Goal: Communication & Community: Participate in discussion

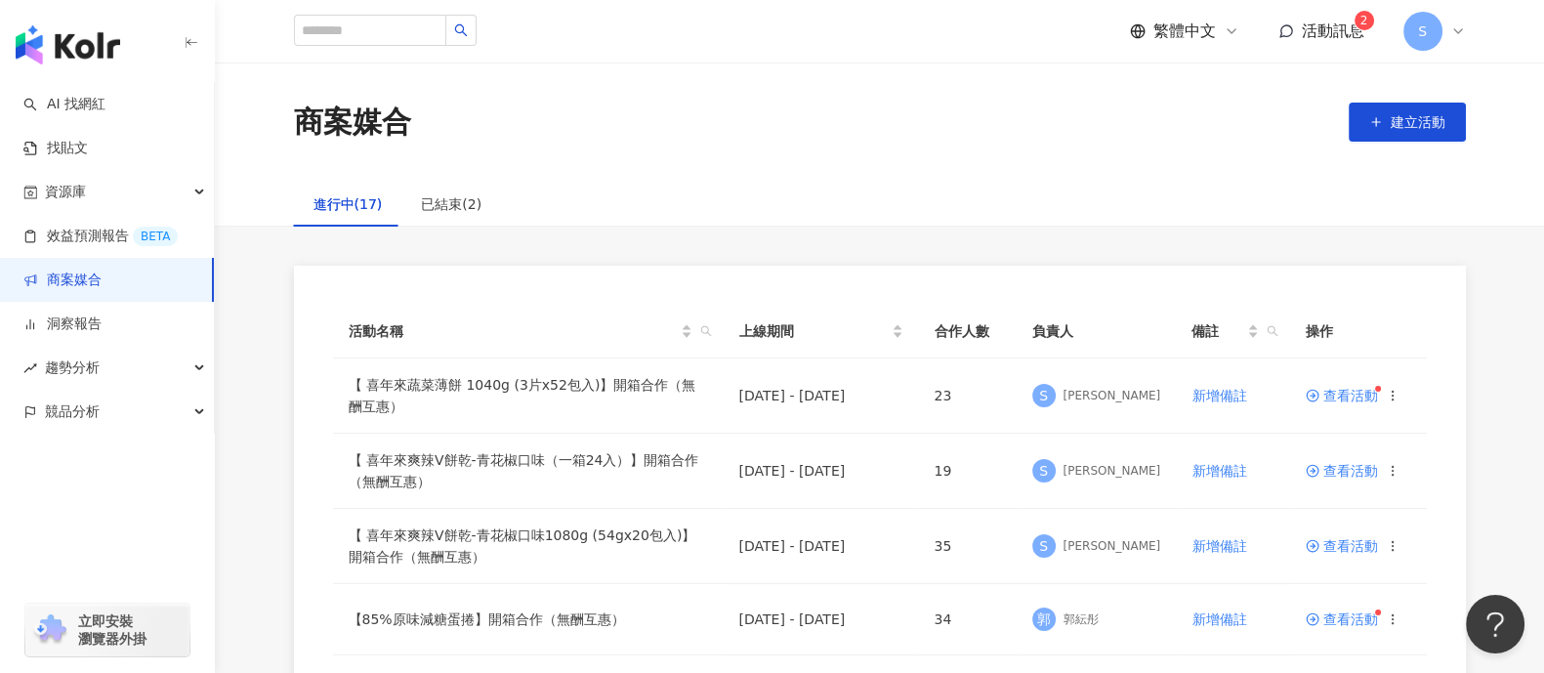
click at [830, 120] on div "商案媒合 建立活動" at bounding box center [880, 122] width 1250 height 41
click at [912, 116] on div "商案媒合 建立活動" at bounding box center [880, 122] width 1250 height 41
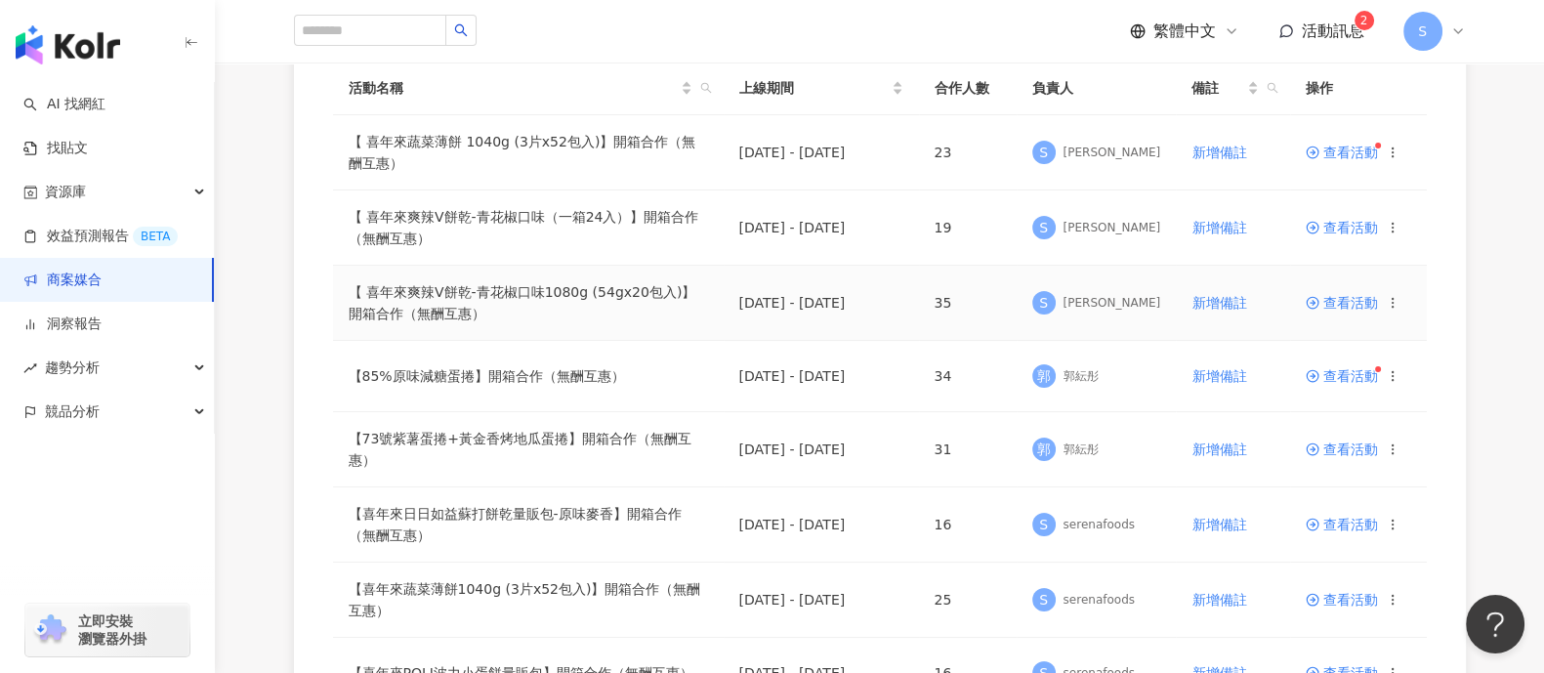
scroll to position [243, 0]
click at [1365, 377] on span "查看活動" at bounding box center [1342, 376] width 72 height 14
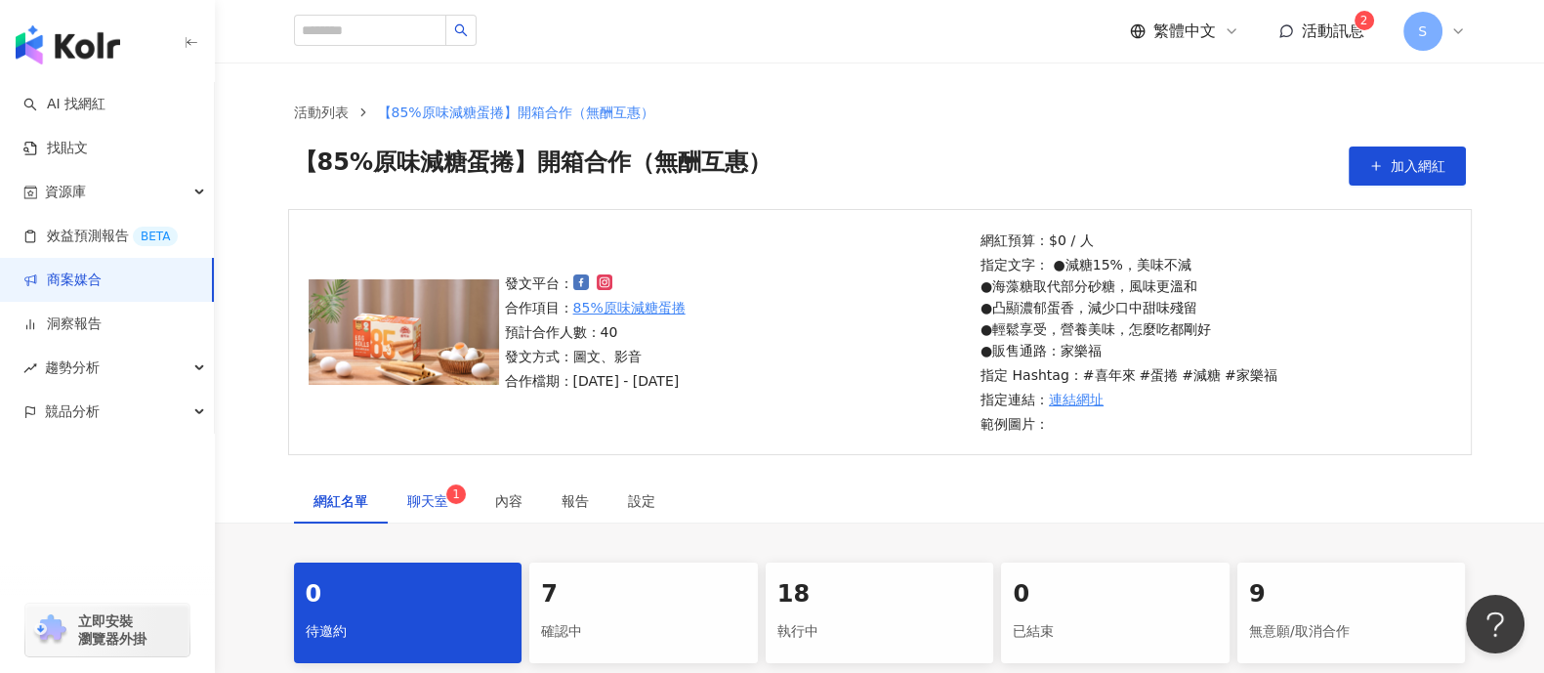
click at [421, 507] on span "聊天室 1" at bounding box center [431, 501] width 49 height 14
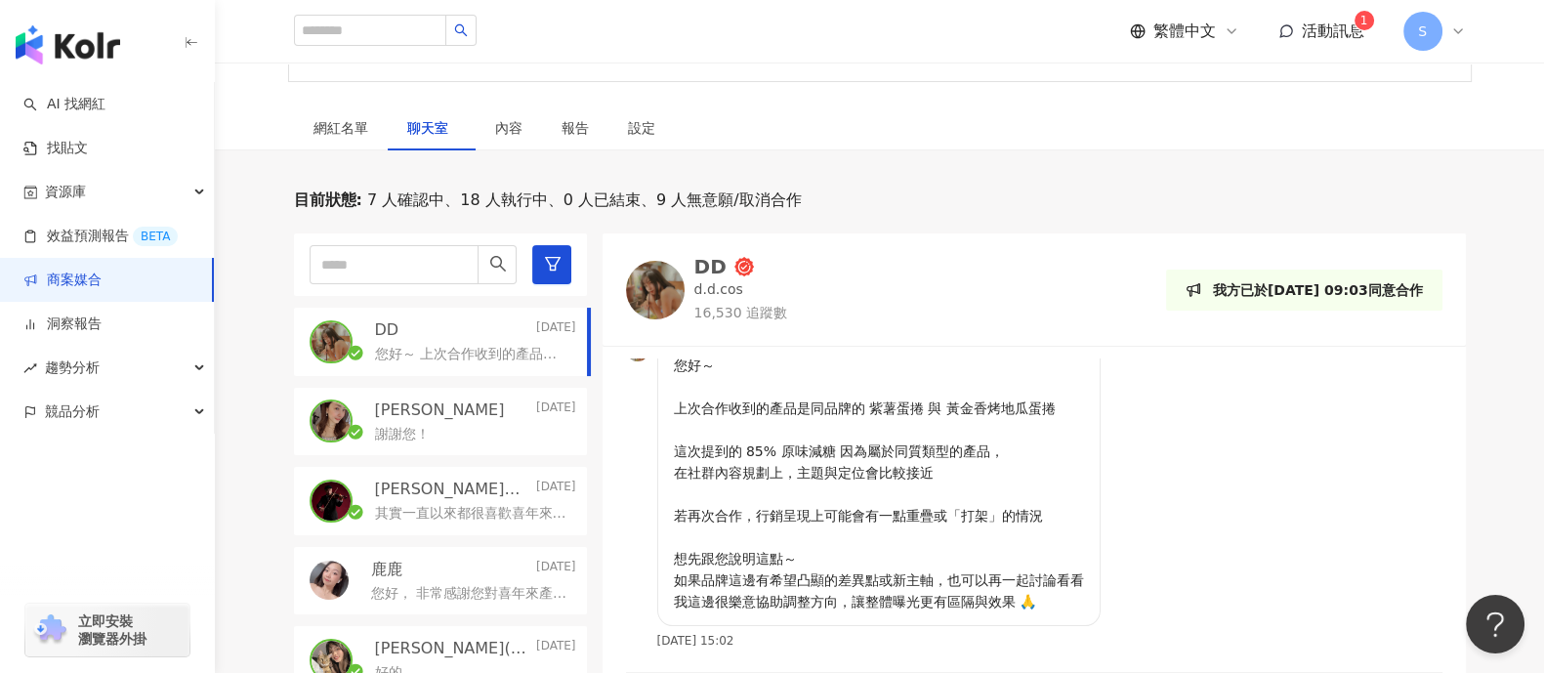
scroll to position [495, 0]
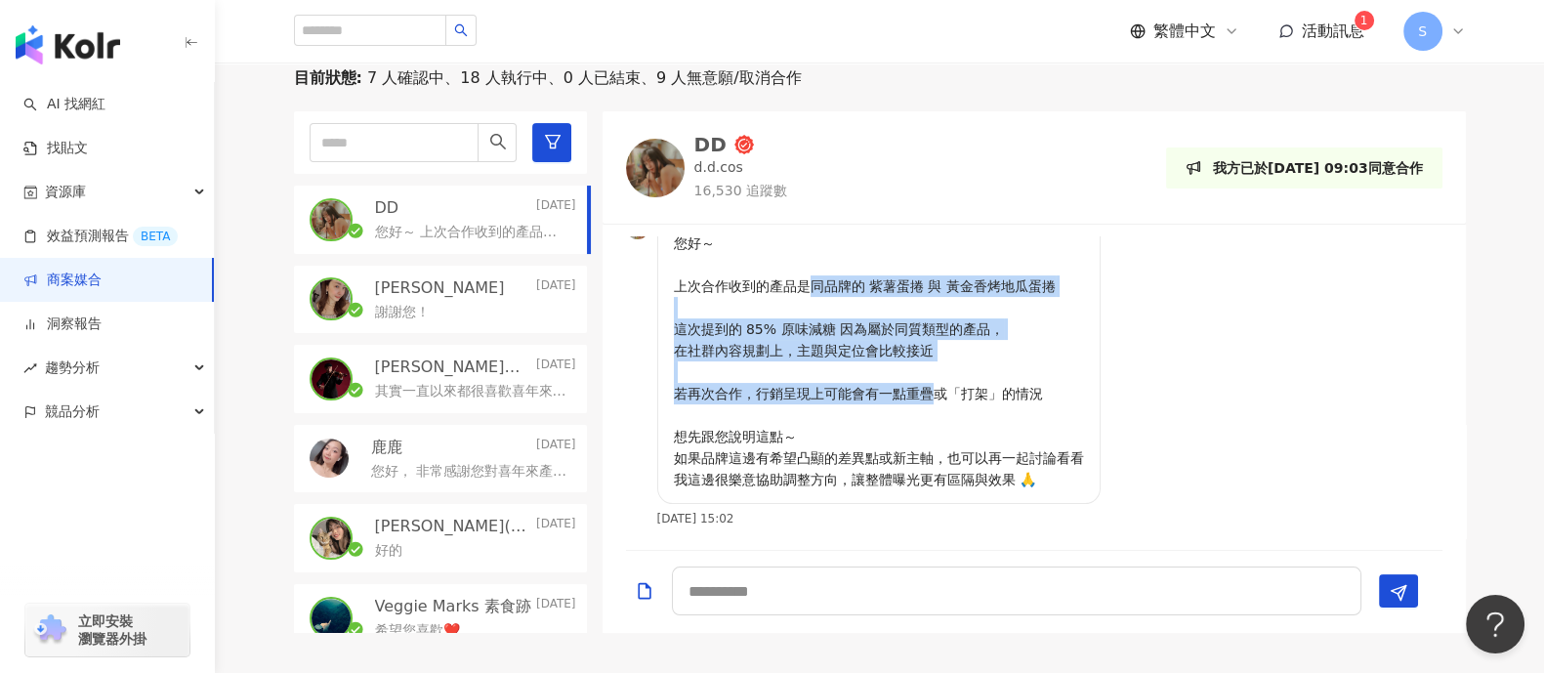
drag, startPoint x: 810, startPoint y: 280, endPoint x: 937, endPoint y: 401, distance: 175.4
click at [937, 399] on p "您好～ 上次合作收到的產品是同品牌的 紫薯蛋捲 與 黃金香烤地瓜蛋捲 這次提到的 85% 原味減糖 因為屬於同質類型的產品， 在社群內容規劃上，主題與定位會比…" at bounding box center [879, 361] width 410 height 258
click at [925, 403] on div at bounding box center [925, 403] width 0 height 0
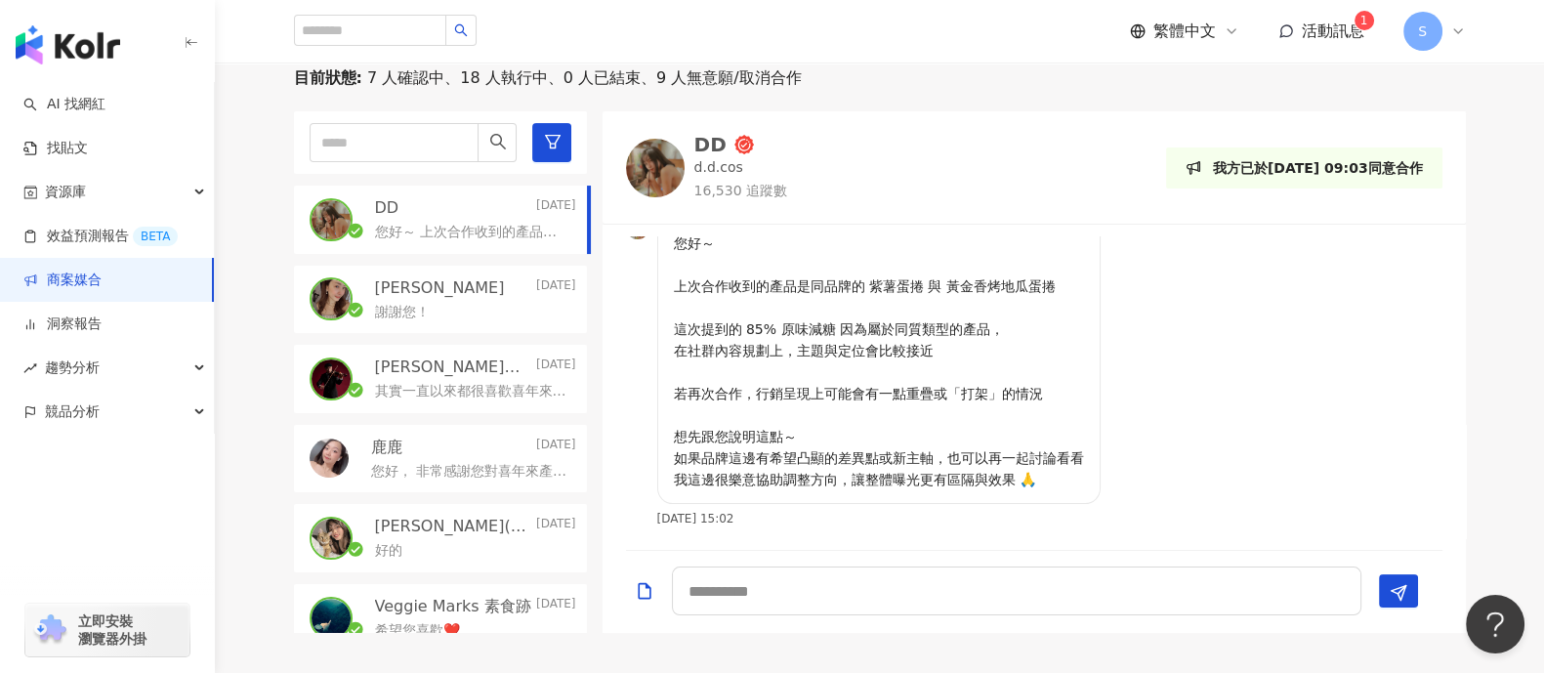
click at [981, 446] on p "您好～ 上次合作收到的產品是同品牌的 紫薯蛋捲 與 黃金香烤地瓜蛋捲 這次提到的 85% 原味減糖 因為屬於同質類型的產品， 在社群內容規劃上，主題與定位會比…" at bounding box center [879, 361] width 410 height 258
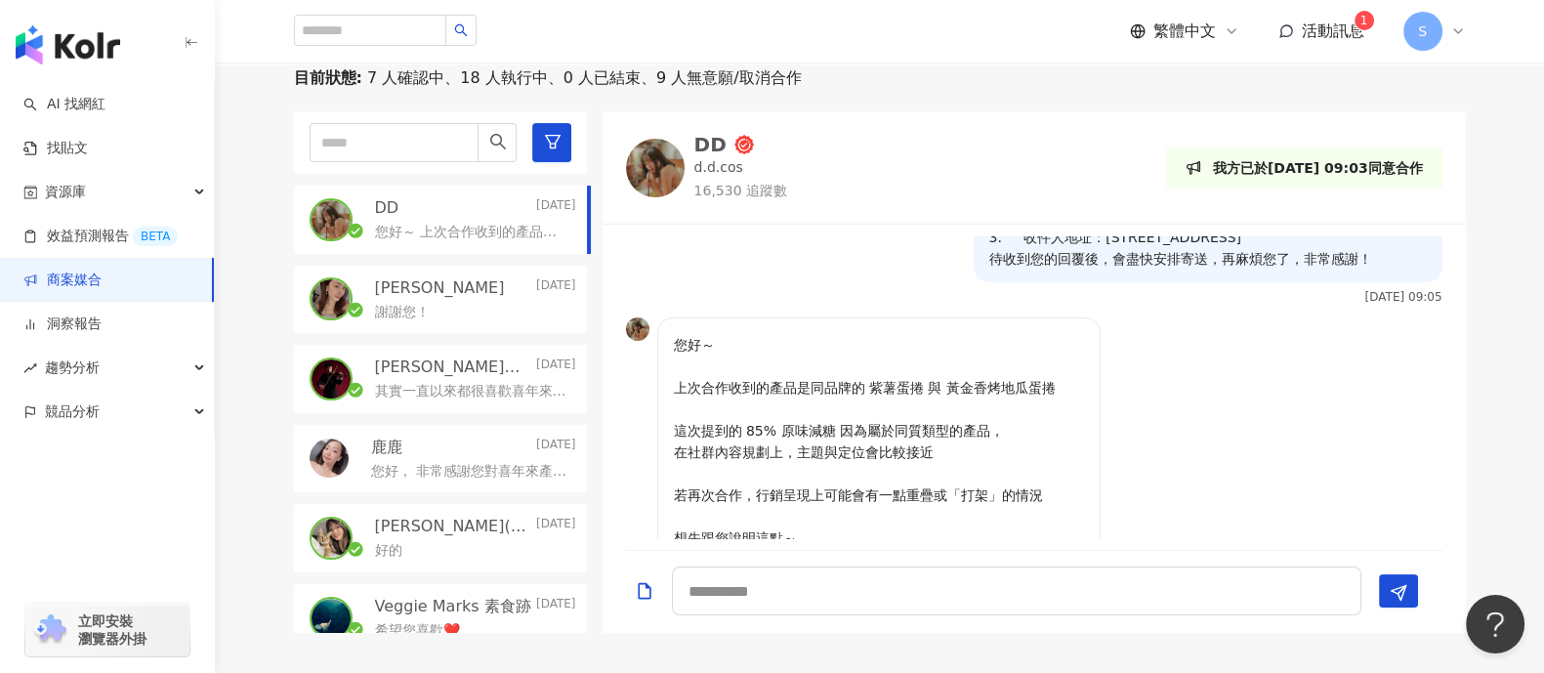
scroll to position [557, 0]
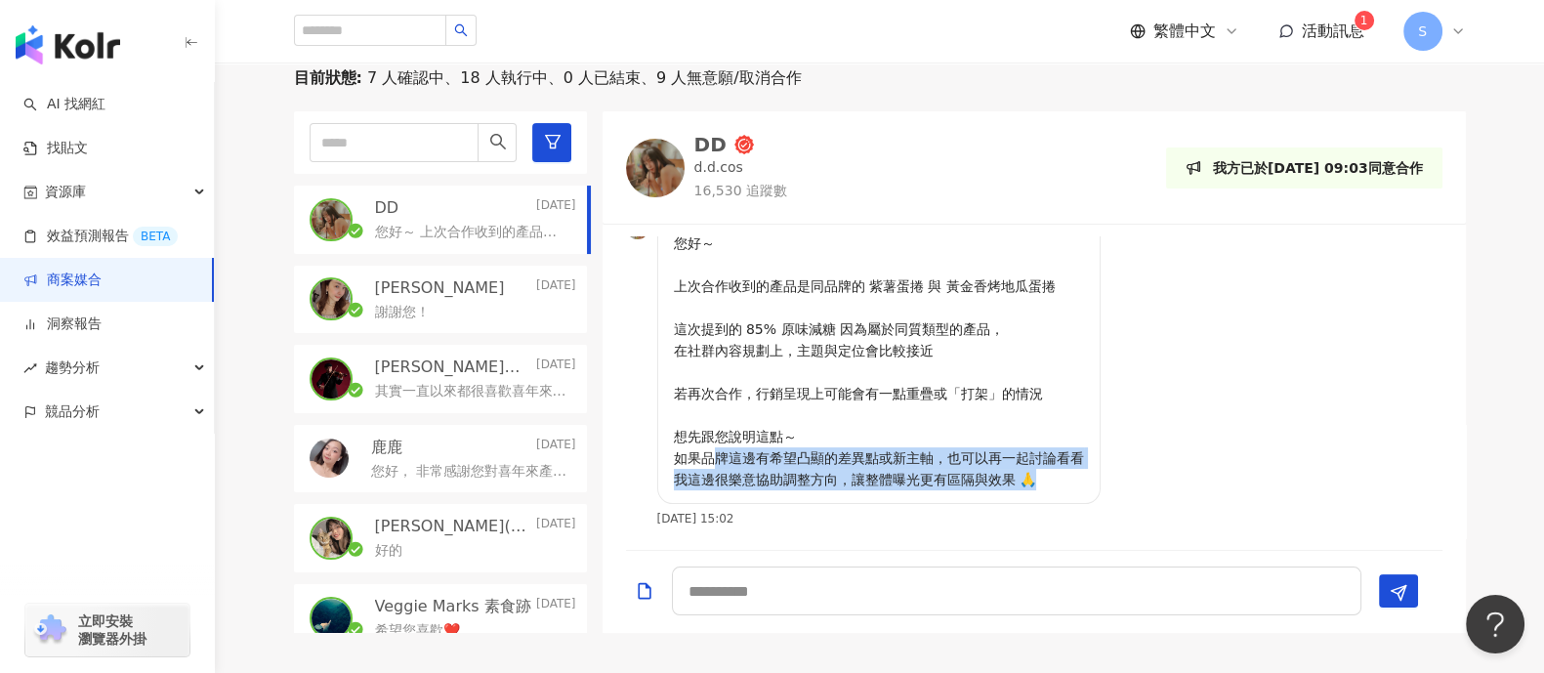
drag, startPoint x: 709, startPoint y: 458, endPoint x: 1039, endPoint y: 475, distance: 330.5
click at [1039, 475] on p "您好～ 上次合作收到的產品是同品牌的 紫薯蛋捲 與 黃金香烤地瓜蛋捲 這次提到的 85% 原味減糖 因為屬於同質類型的產品， 在社群內容規劃上，主題與定位會比…" at bounding box center [879, 361] width 410 height 258
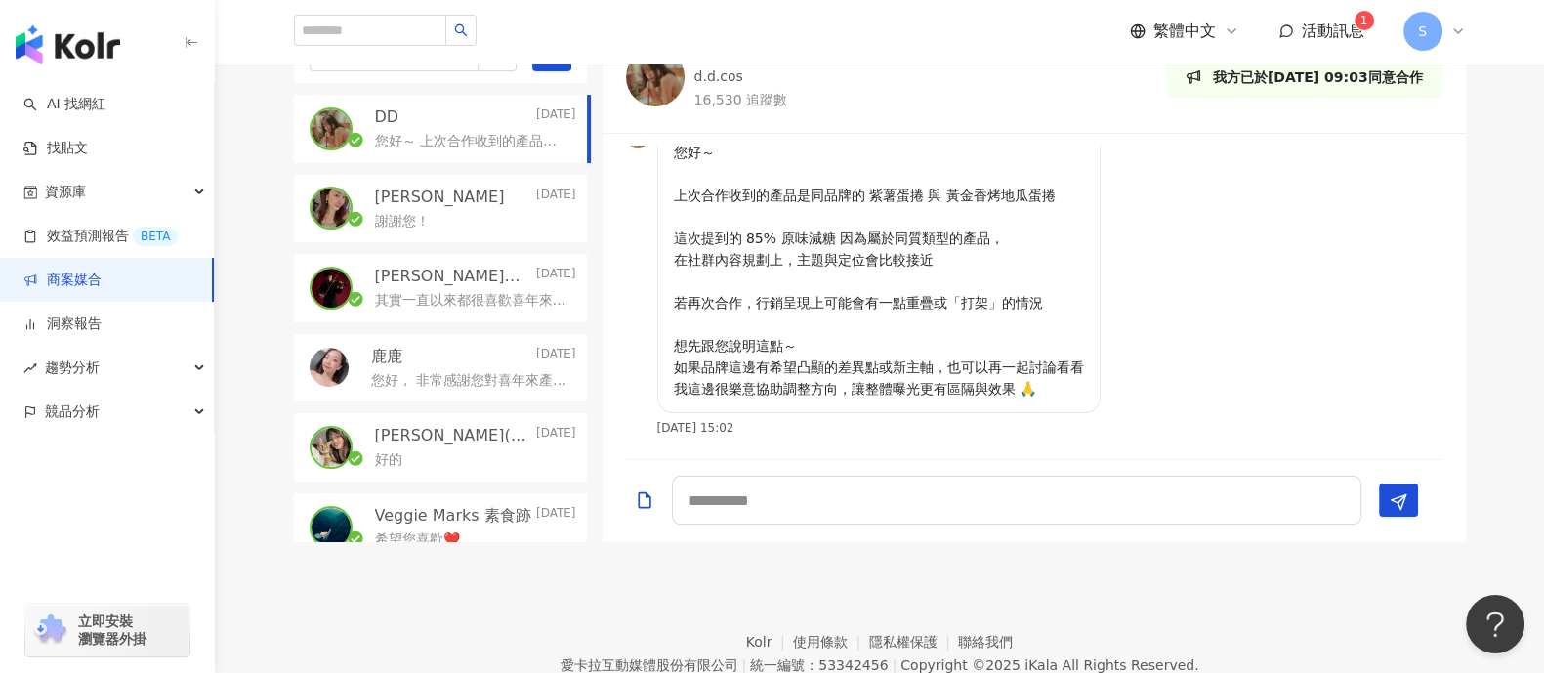
scroll to position [549, 0]
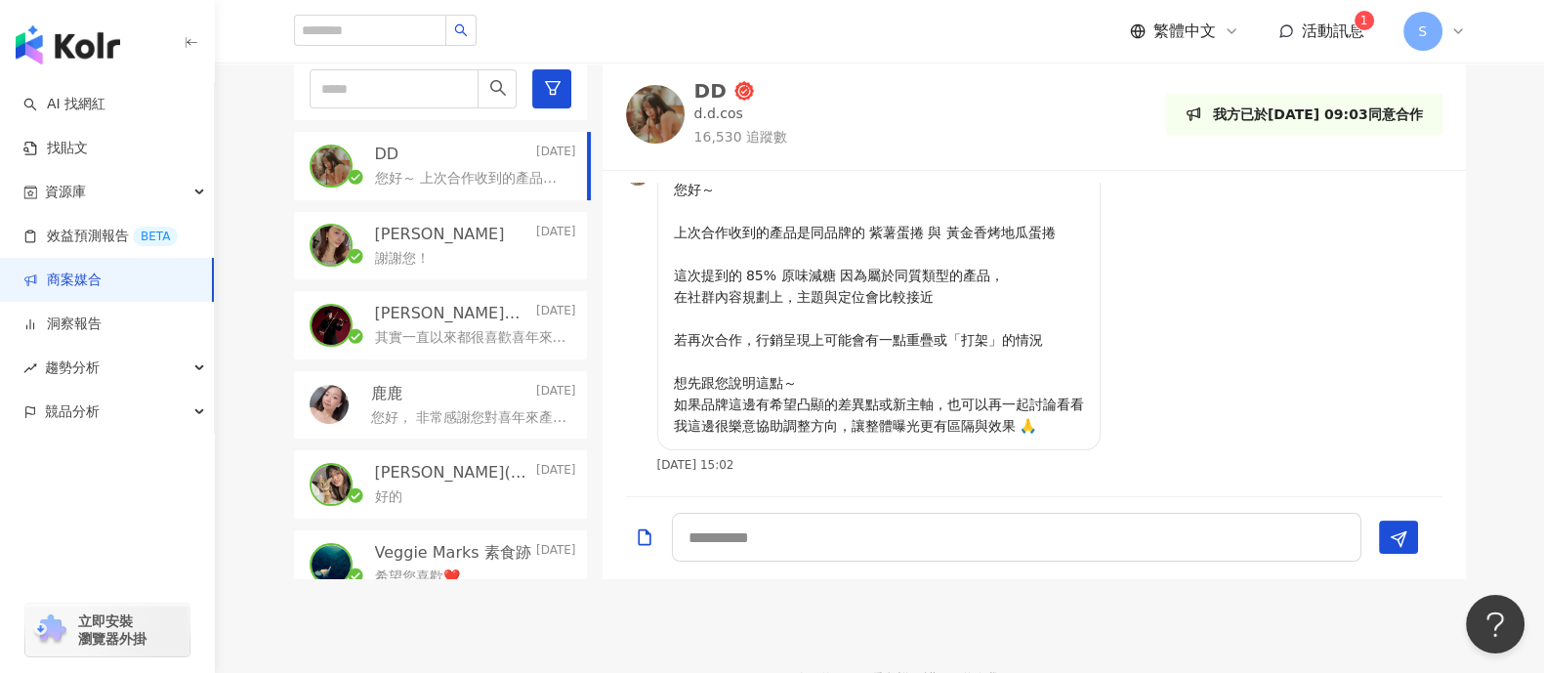
click at [102, 270] on link "商案媒合" at bounding box center [62, 280] width 78 height 20
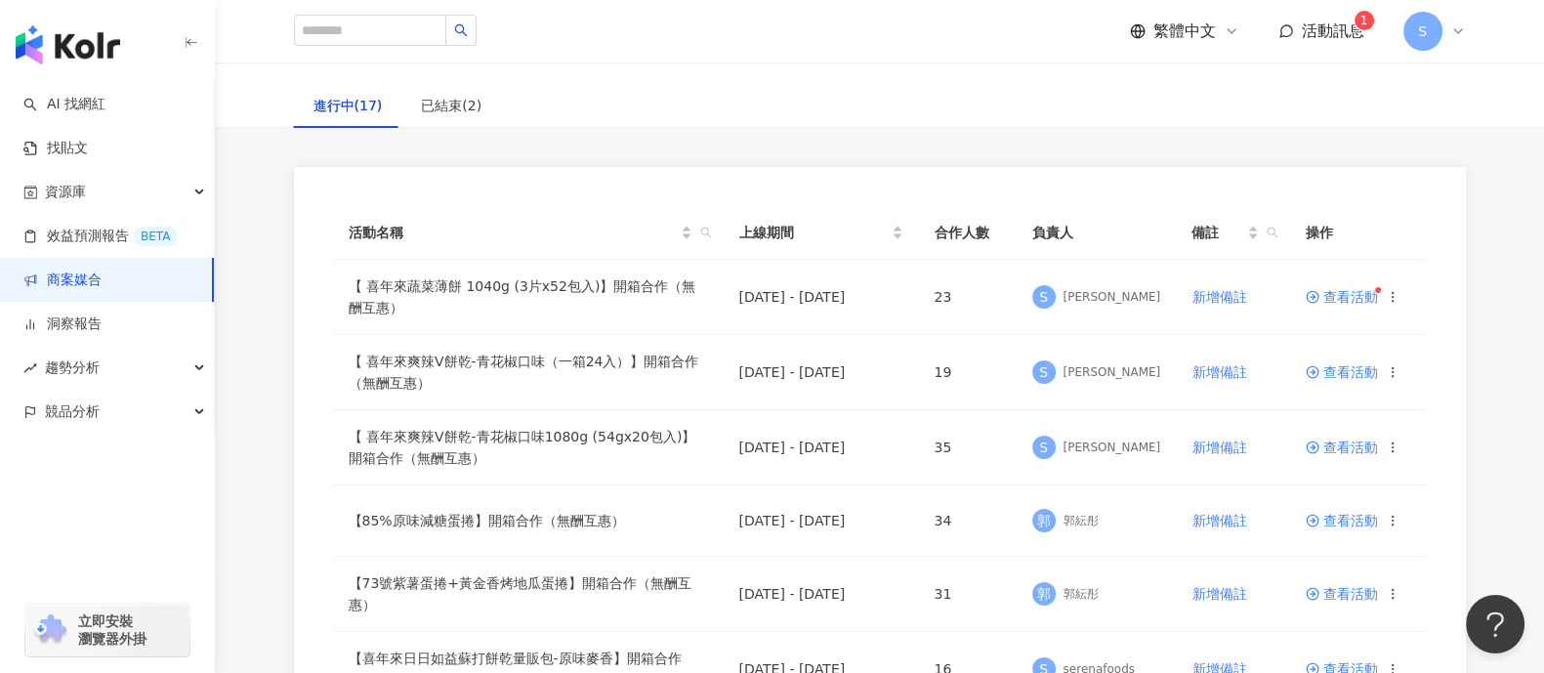
scroll to position [243, 0]
